Goal: Task Accomplishment & Management: Use online tool/utility

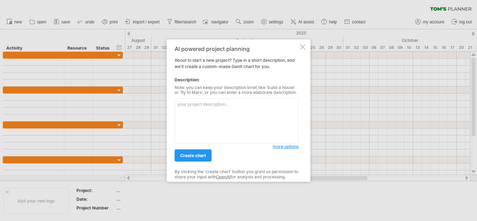
click at [212, 106] on textarea at bounding box center [237, 121] width 124 height 45
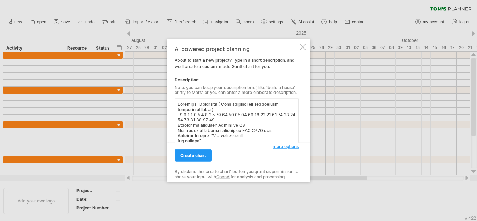
type textarea "Activity Timelines ( Time required for individual activity in weeks) 0 1 2 3 4 …"
click at [291, 146] on span "more options" at bounding box center [286, 146] width 26 height 5
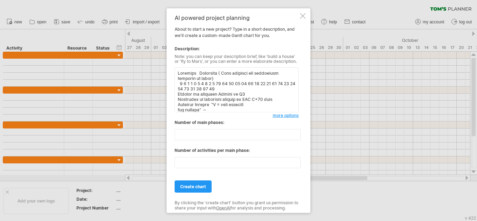
click at [302, 19] on div "AI powered project planning About to start a new project? Type in a short descr…" at bounding box center [239, 110] width 144 height 205
click at [302, 14] on div at bounding box center [303, 16] width 6 height 6
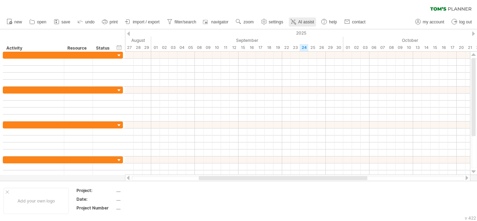
click at [306, 21] on span "AI assist" at bounding box center [306, 22] width 16 height 5
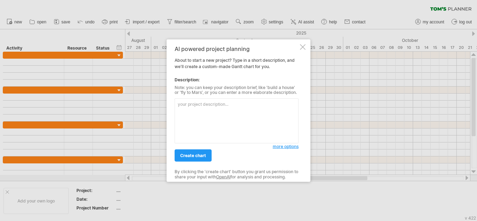
click at [231, 179] on link "OpenAI" at bounding box center [223, 176] width 14 height 5
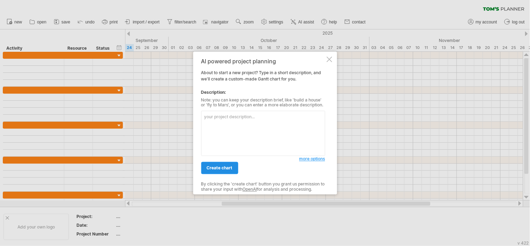
click at [223, 169] on span "create chart" at bounding box center [220, 167] width 26 height 5
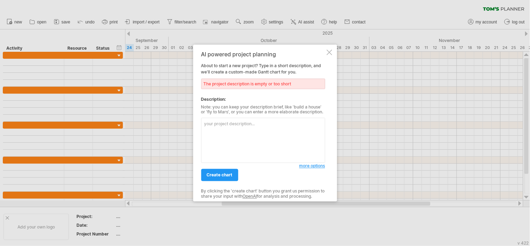
click at [317, 167] on span "more options" at bounding box center [312, 165] width 26 height 5
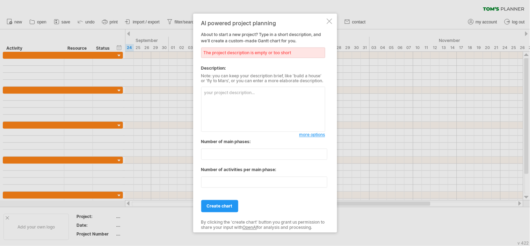
click at [328, 22] on div at bounding box center [330, 21] width 6 height 6
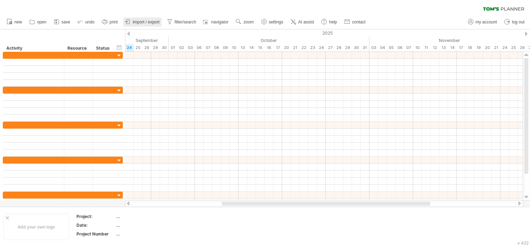
click at [151, 20] on span "import / export" at bounding box center [146, 22] width 27 height 5
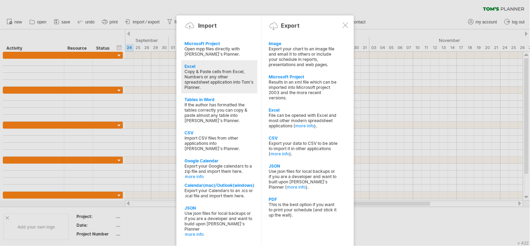
click at [208, 69] on div "Copy & Paste cells from Excel, Numbers or any other spreadsheet application int…" at bounding box center [219, 79] width 69 height 21
type textarea "**********"
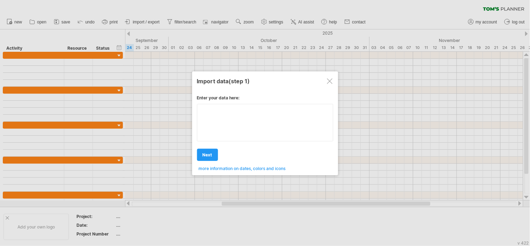
click at [229, 119] on textarea at bounding box center [265, 123] width 136 height 38
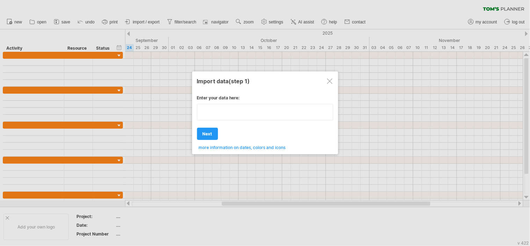
paste textarea "**********"
type textarea "**********"
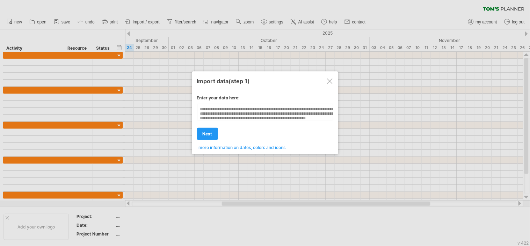
scroll to position [99, 0]
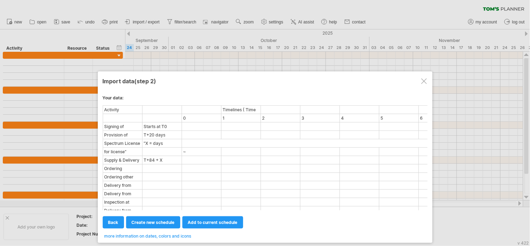
click at [155, 236] on span "more information on dates, colors and icons" at bounding box center [147, 235] width 87 height 5
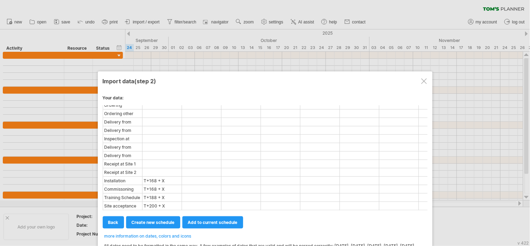
scroll to position [69, 0]
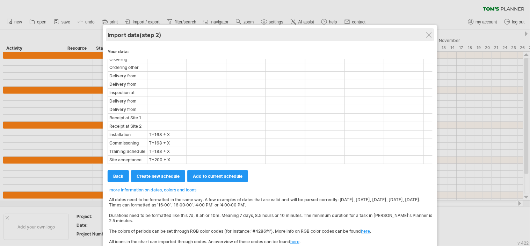
drag, startPoint x: 319, startPoint y: 79, endPoint x: 323, endPoint y: 37, distance: 42.5
click at [323, 37] on div "Import data (step 2)" at bounding box center [270, 34] width 325 height 13
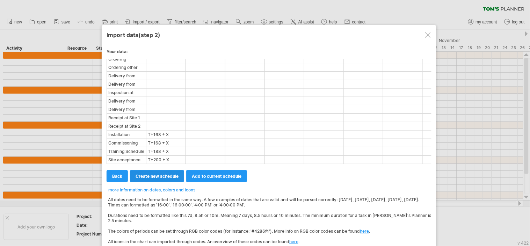
click at [151, 175] on span "create new schedule" at bounding box center [157, 175] width 43 height 5
select select "***"
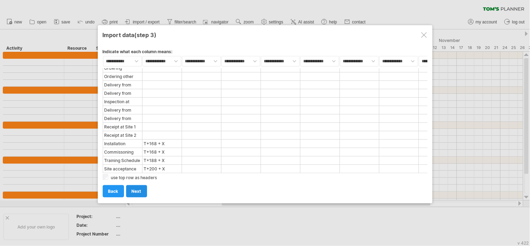
click at [140, 186] on link "next" at bounding box center [136, 191] width 21 height 12
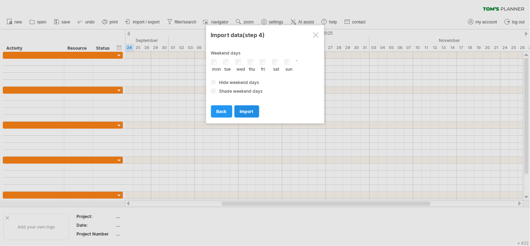
click at [250, 112] on span "import" at bounding box center [247, 111] width 14 height 5
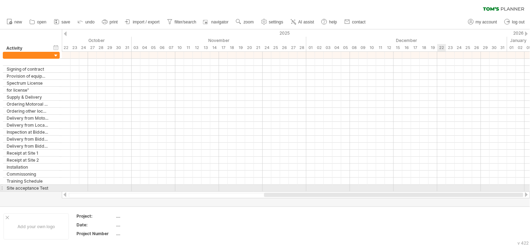
drag, startPoint x: 255, startPoint y: 194, endPoint x: 414, endPoint y: 144, distance: 166.2
click at [441, 184] on div "Trying to reach [DOMAIN_NAME] Connected again... 0% clear filter new" at bounding box center [265, 123] width 530 height 246
